Goal: Find specific page/section: Find specific page/section

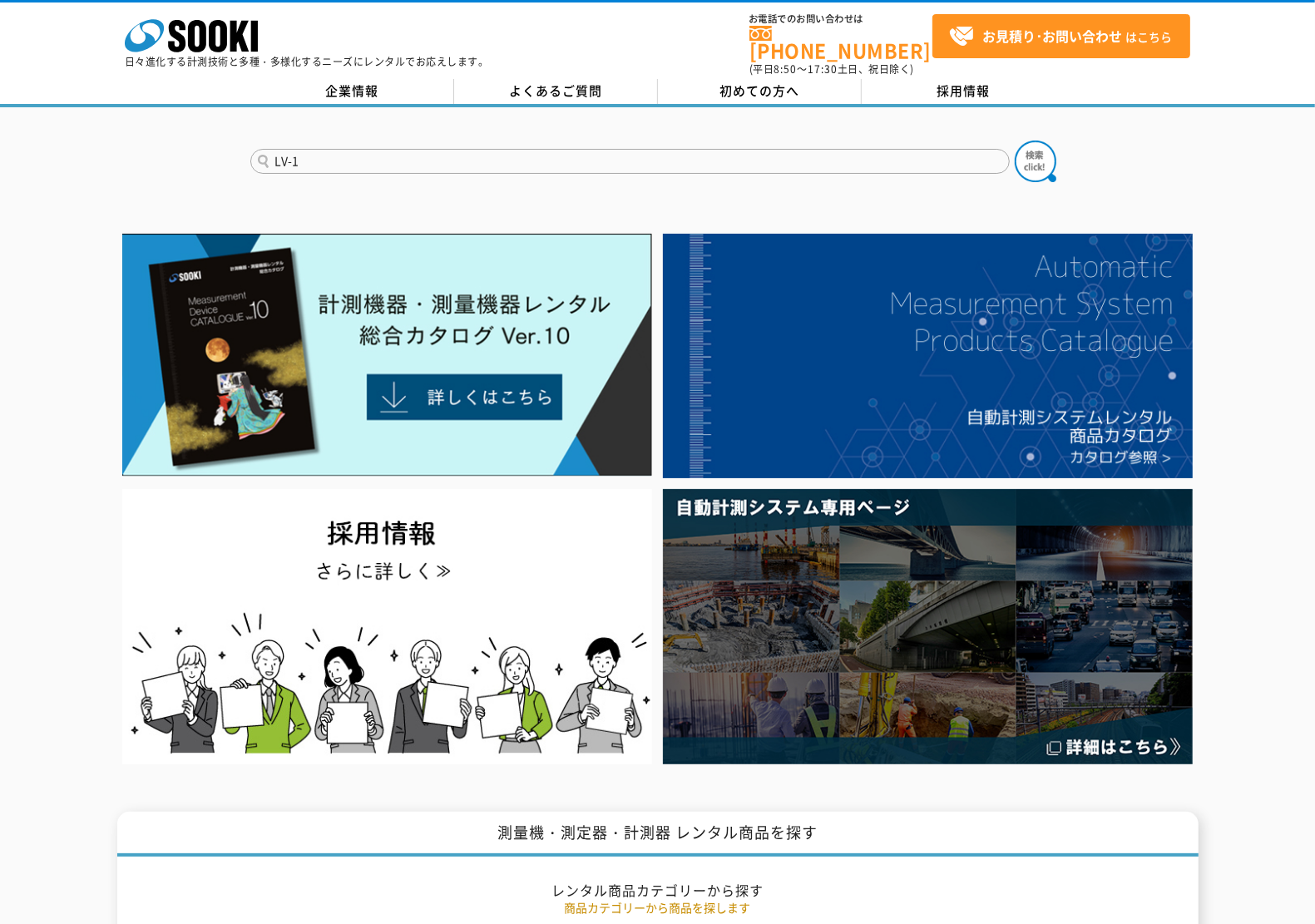
type input "LV-1"
click at [1015, 140] on button at bounding box center [1035, 161] width 41 height 41
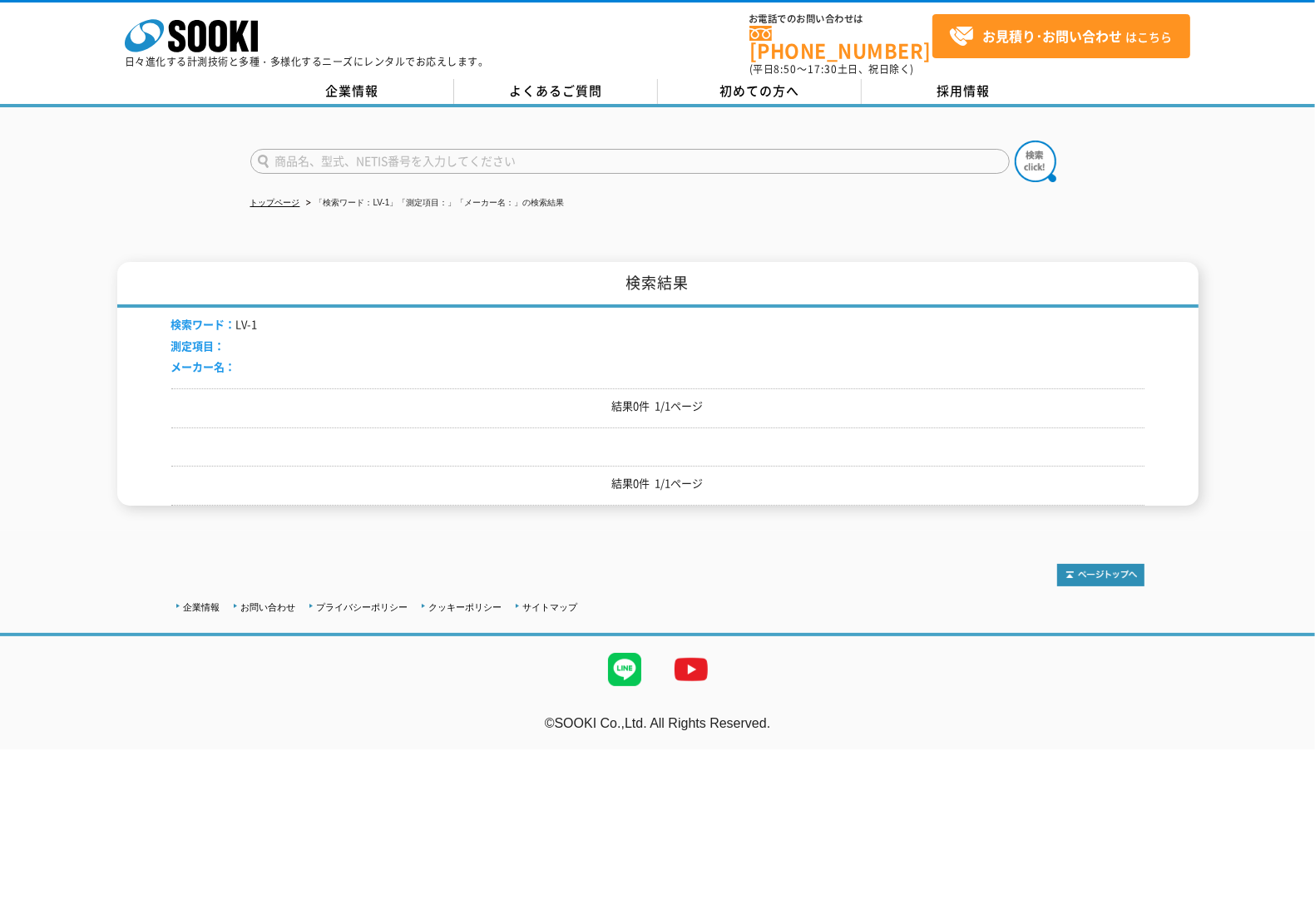
click at [382, 154] on input "text" at bounding box center [630, 161] width 760 height 25
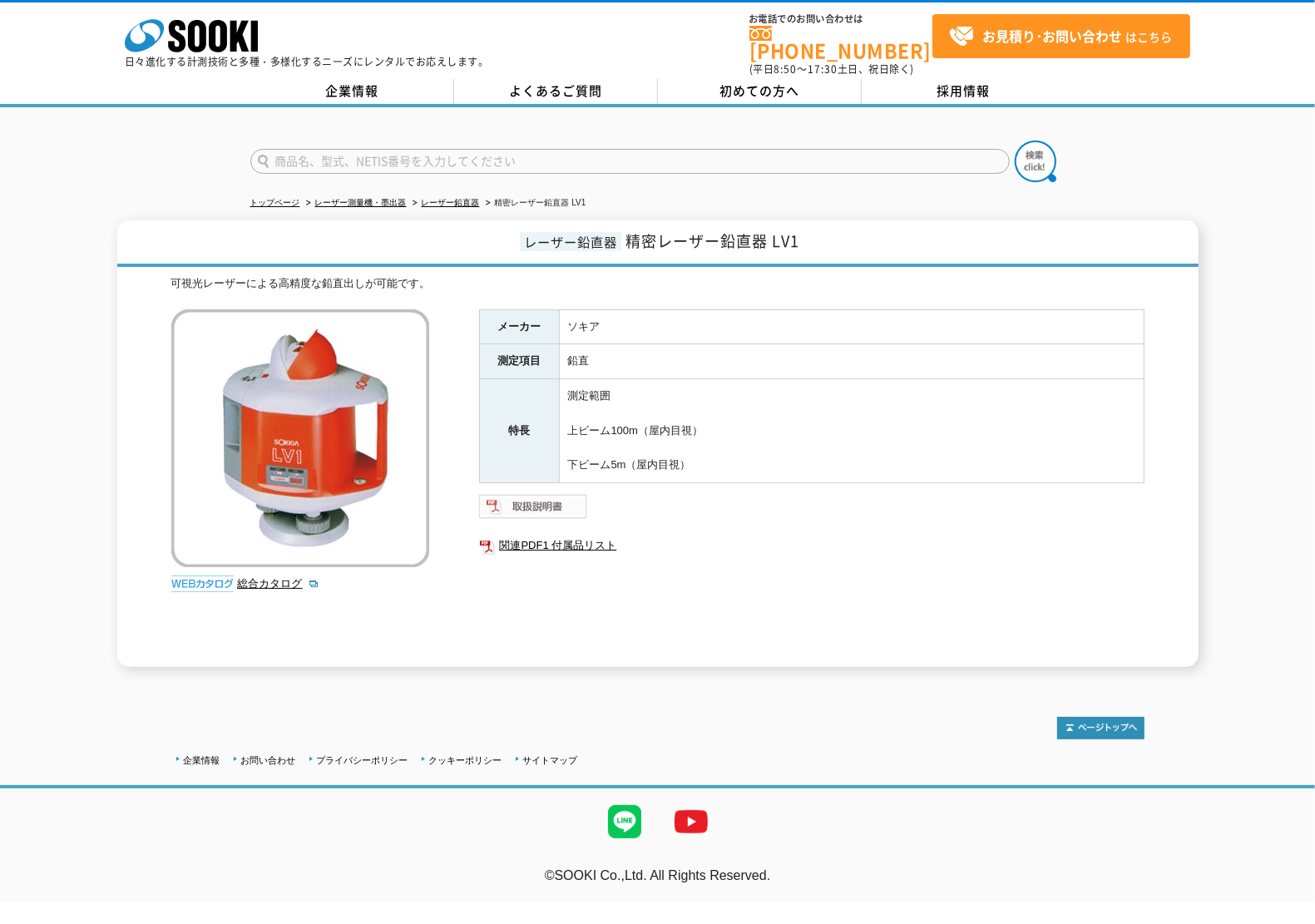
click at [549, 500] on img at bounding box center [534, 506] width 109 height 26
